Goal: Transaction & Acquisition: Download file/media

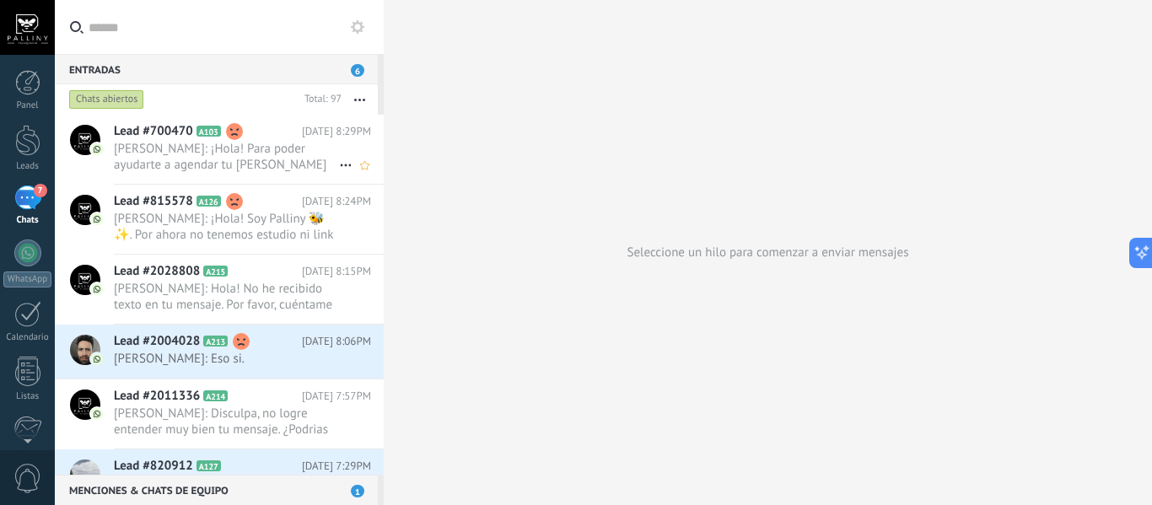
click at [263, 172] on span "[PERSON_NAME]: ¡Hola! Para poder ayudarte a agendar tu [PERSON_NAME] para [DATE…" at bounding box center [226, 157] width 225 height 32
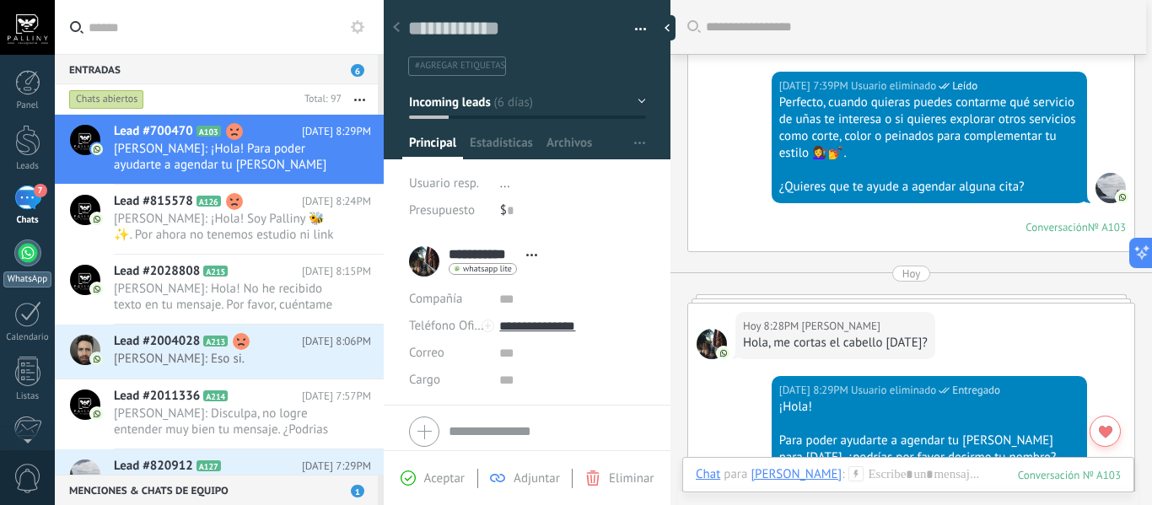
click at [36, 258] on div at bounding box center [27, 253] width 27 height 27
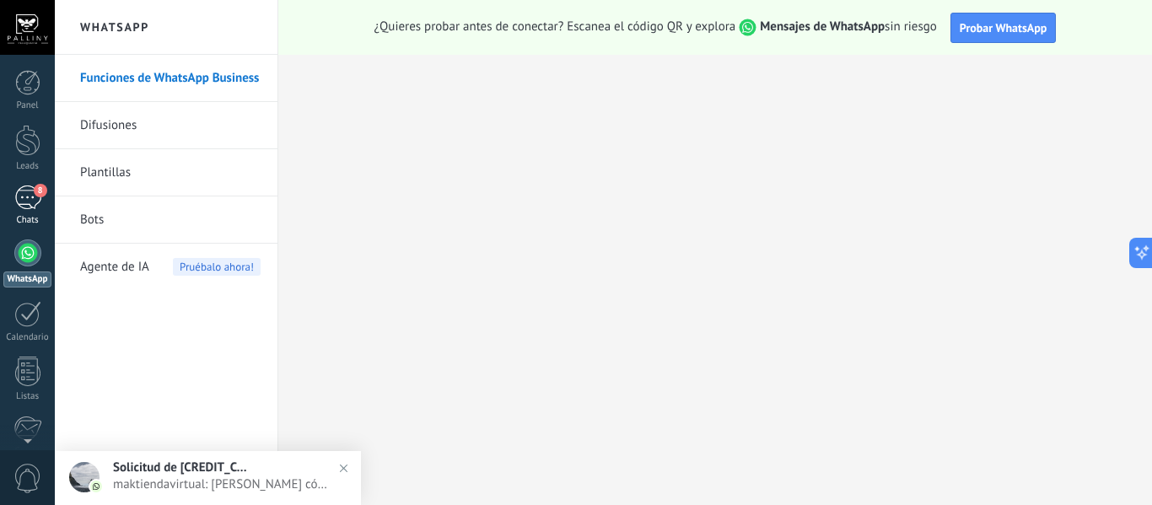
click at [33, 209] on div "8" at bounding box center [27, 198] width 27 height 24
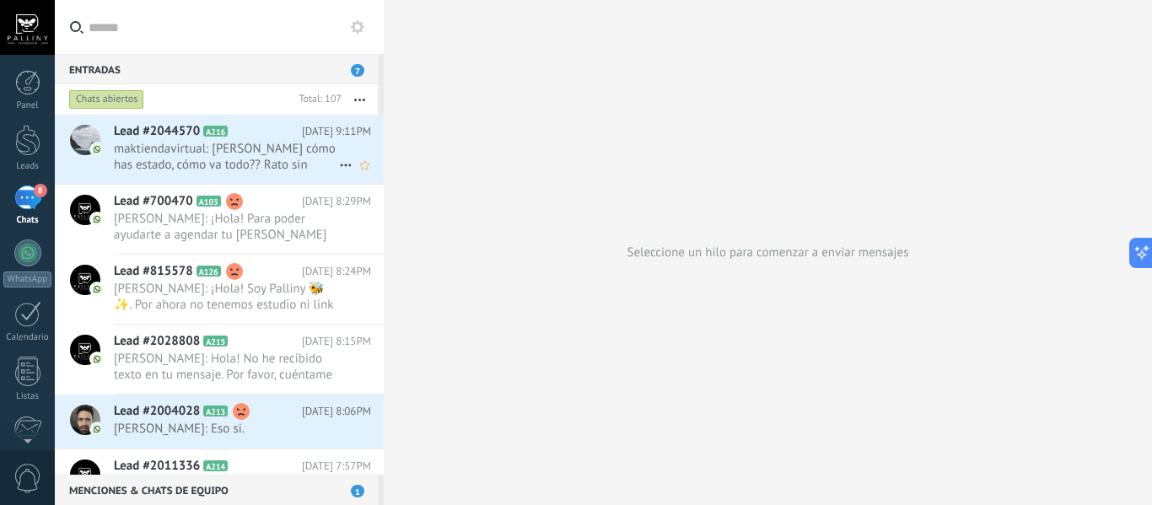
click at [271, 171] on span "maktiendavirtual: [PERSON_NAME] cómo has estado, cómo va todo?? Rato sin saber …" at bounding box center [226, 157] width 225 height 32
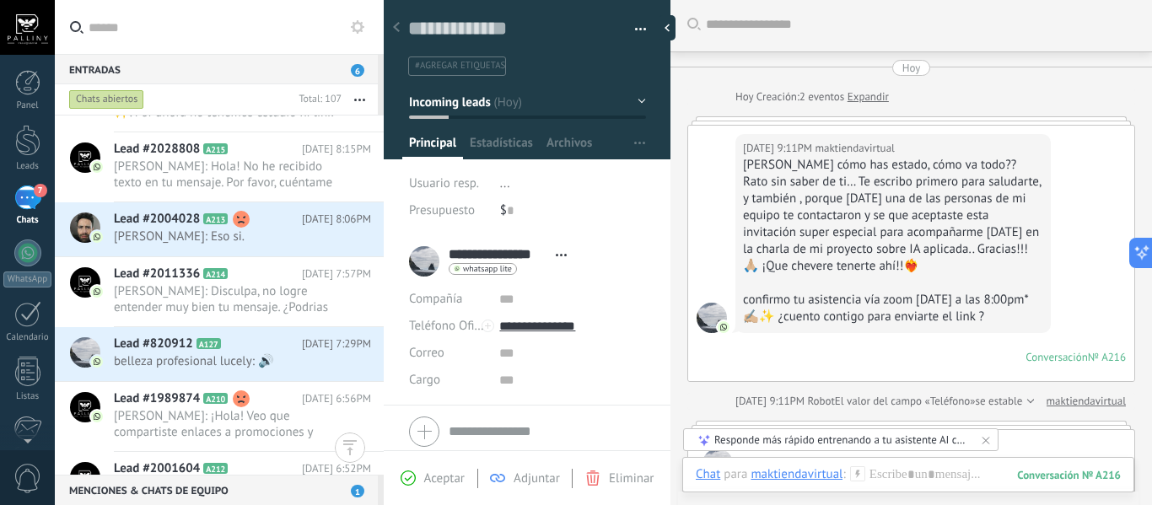
scroll to position [207, 0]
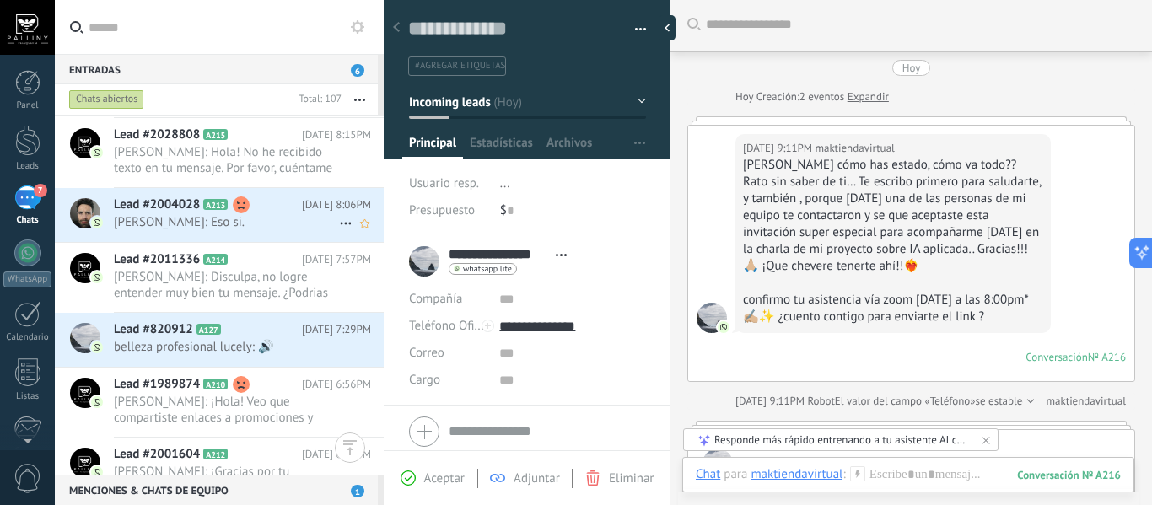
click at [271, 233] on div "Lead #2004028 A213 [DATE] 8:06PM [PERSON_NAME]: Eso si." at bounding box center [249, 214] width 270 height 53
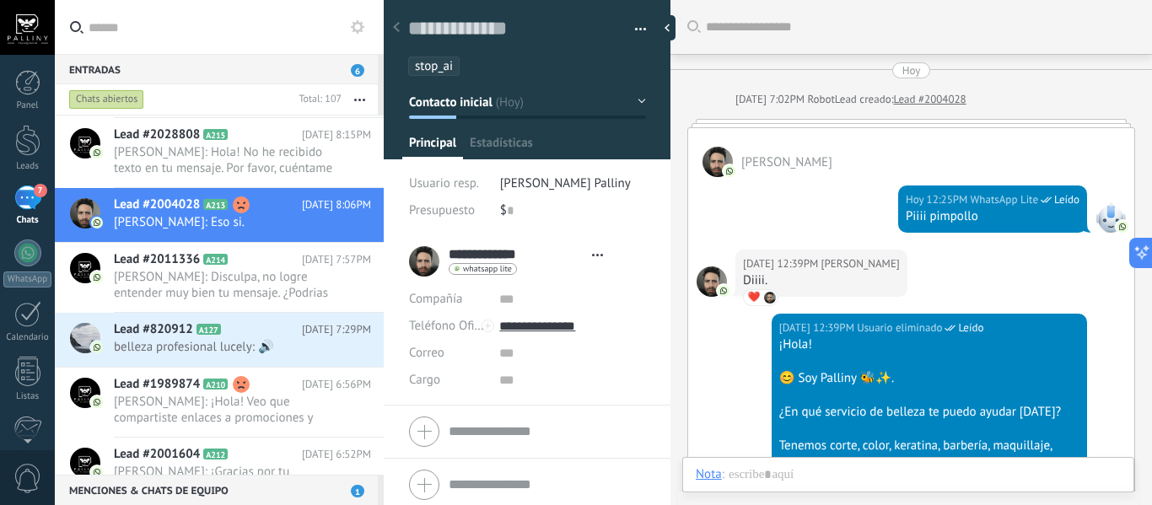
type textarea "**********"
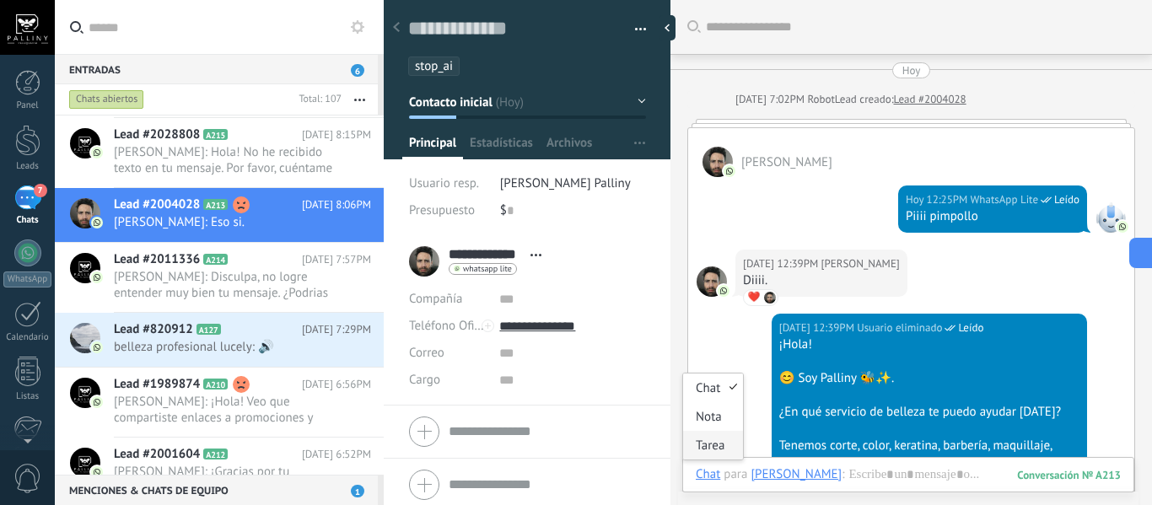
scroll to position [1552, 0]
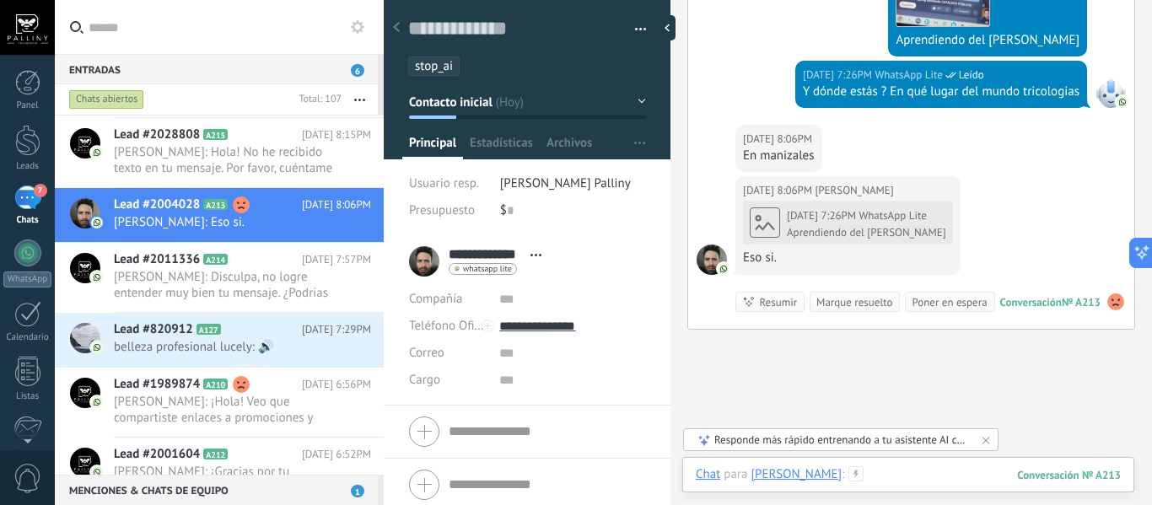
click at [924, 487] on div at bounding box center [908, 491] width 425 height 51
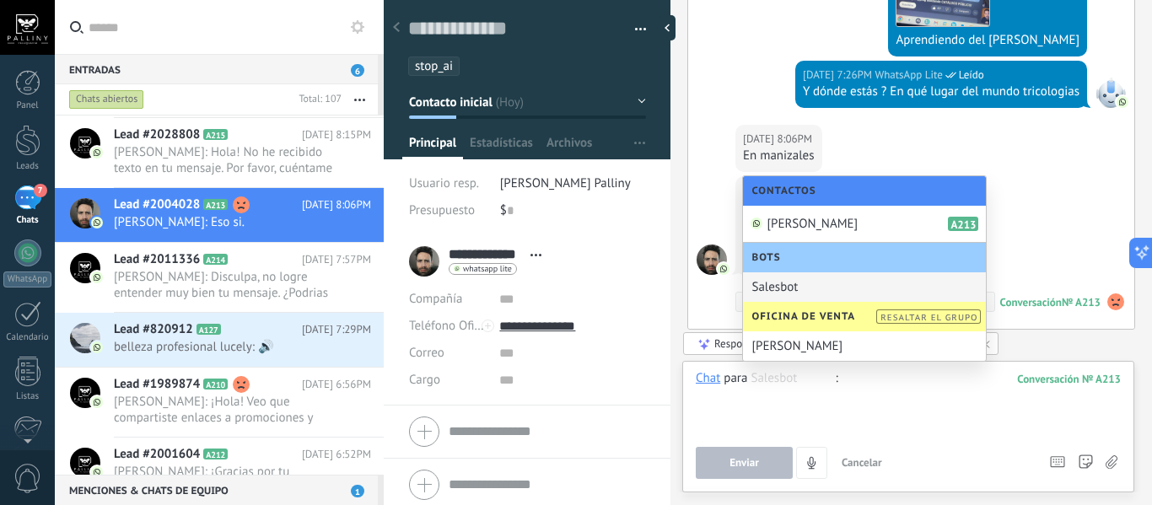
click at [1063, 253] on div "[DATE] 8:06PM [PERSON_NAME][DATE] 7:26PM WhatsApp Lite Aprendiendo del [PERSON_…" at bounding box center [911, 252] width 446 height 153
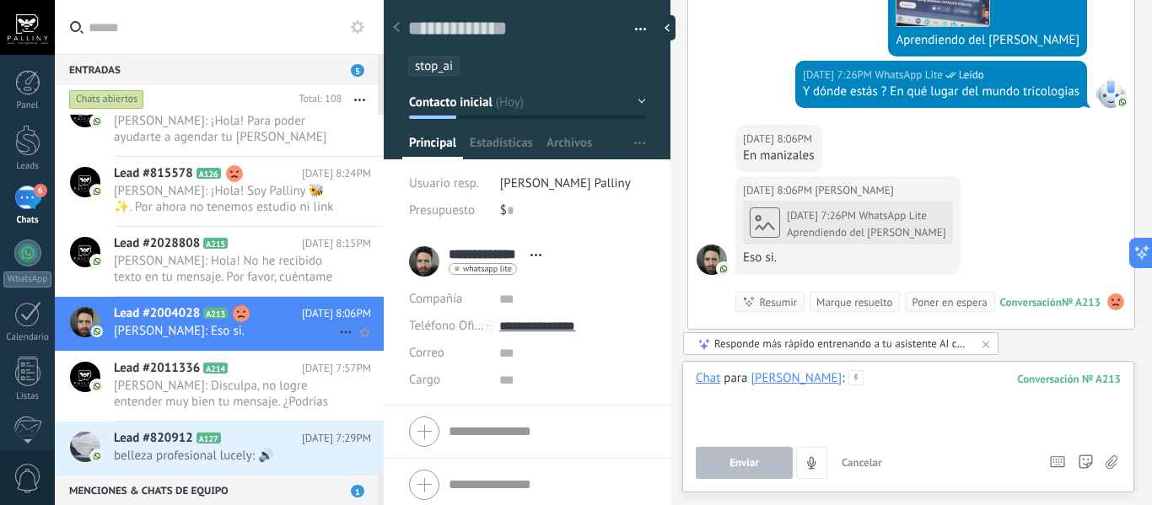
scroll to position [0, 0]
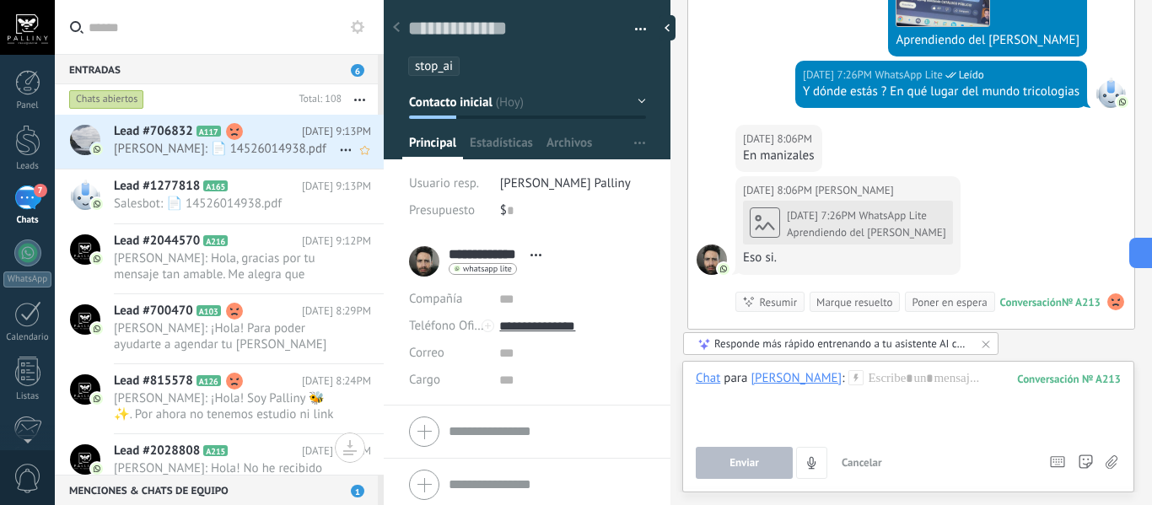
click at [236, 149] on span "[PERSON_NAME]: 📄 14526014938.pdf" at bounding box center [226, 149] width 225 height 16
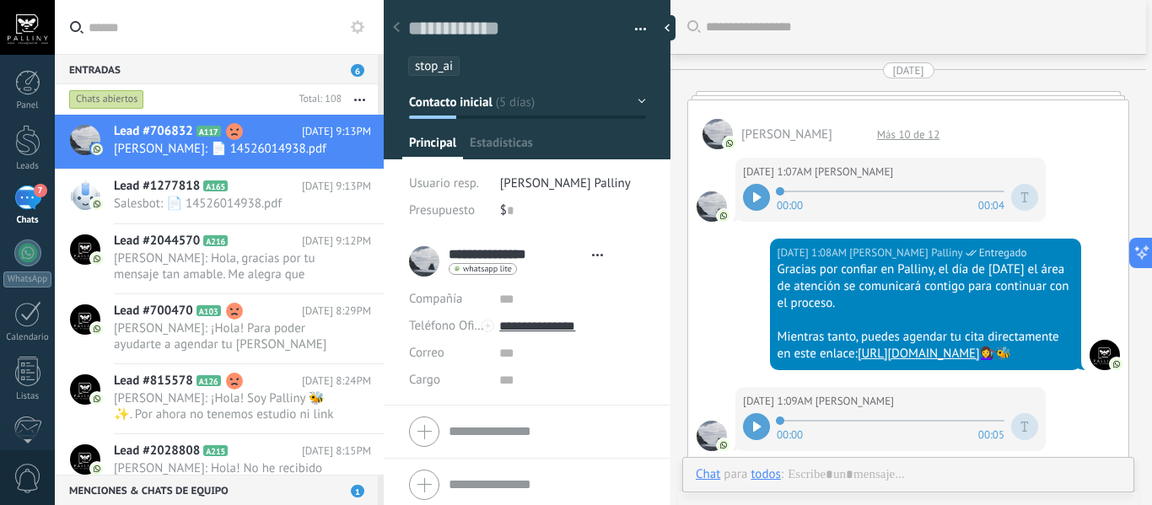
type textarea "**********"
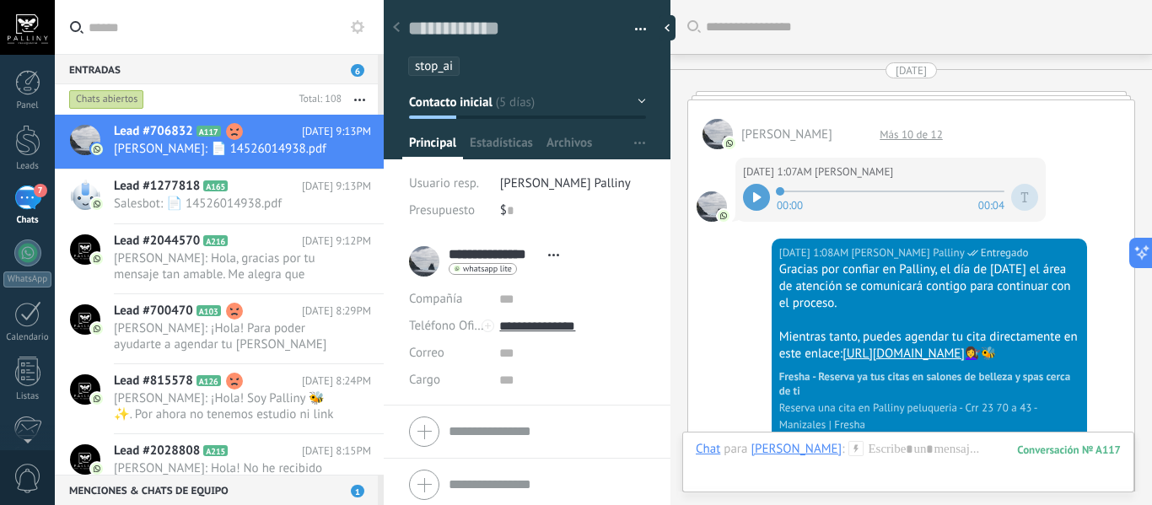
scroll to position [6090, 0]
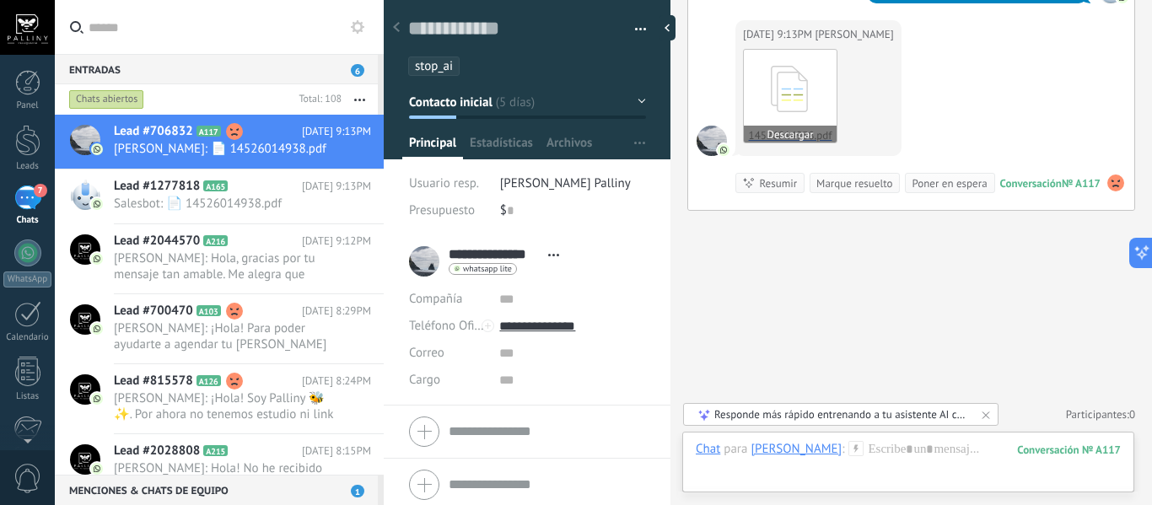
click at [801, 143] on button "Descargar" at bounding box center [790, 134] width 93 height 17
